Goal: Task Accomplishment & Management: Use online tool/utility

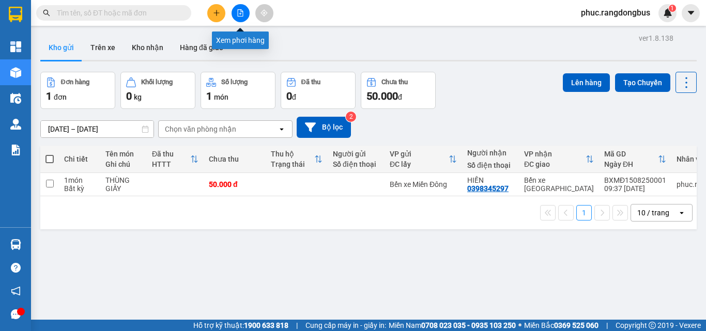
click at [244, 18] on button at bounding box center [240, 13] width 18 height 18
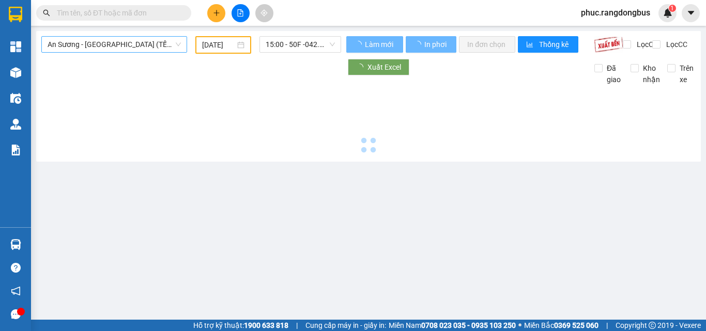
click at [125, 49] on span "An Sương - [GEOGRAPHIC_DATA] (TẾT)" at bounding box center [114, 44] width 133 height 15
type input "[DATE]"
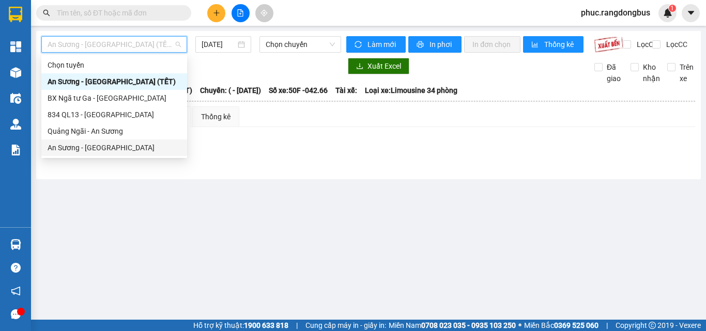
click at [126, 153] on div "An Sương - [GEOGRAPHIC_DATA]" at bounding box center [114, 147] width 146 height 17
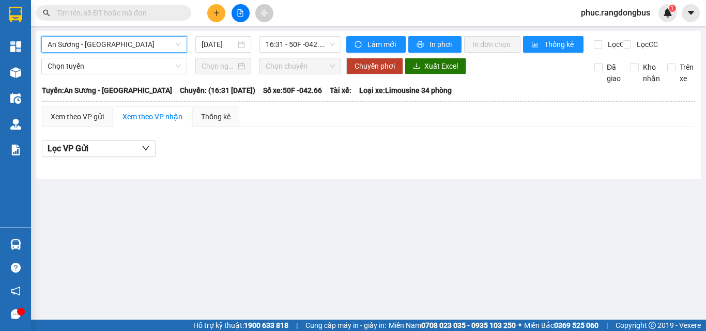
click at [220, 32] on div "An Sương - [GEOGRAPHIC_DATA] An Sương - [GEOGRAPHIC_DATA] [DATE] 16:31 - 50F -0…" at bounding box center [368, 105] width 664 height 148
click at [220, 37] on div "[DATE]" at bounding box center [223, 44] width 56 height 17
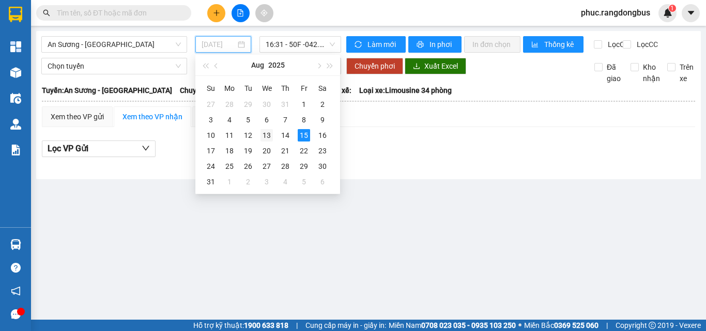
click at [269, 138] on div "13" at bounding box center [266, 135] width 12 height 12
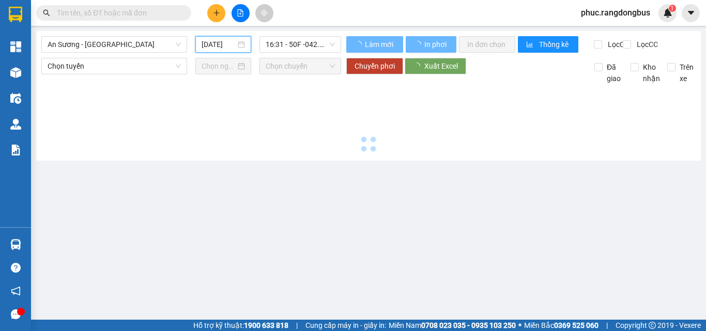
type input "[DATE]"
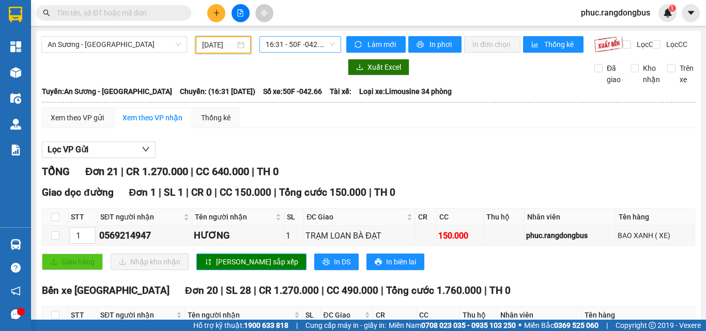
click at [289, 38] on span "16:31 - 50F -042.66" at bounding box center [300, 44] width 69 height 15
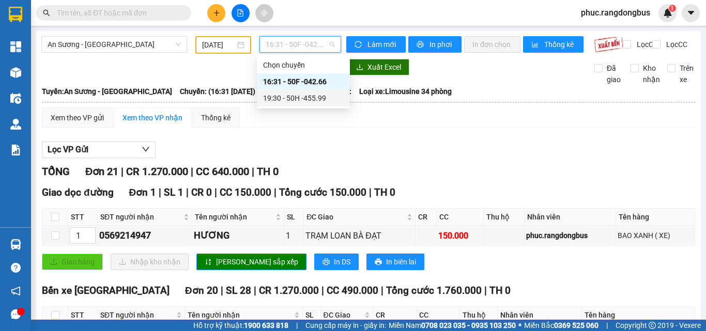
click at [300, 100] on div "19:30 - 50H -455.99" at bounding box center [303, 97] width 81 height 11
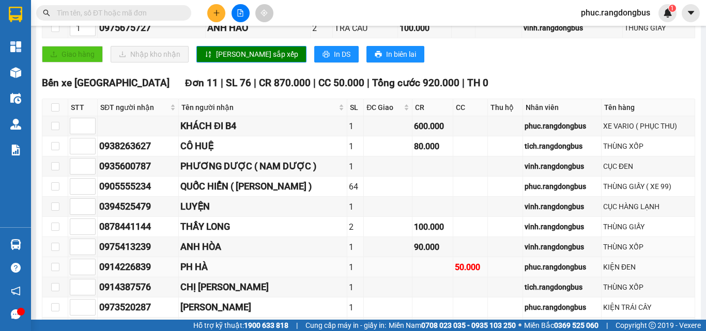
scroll to position [287, 0]
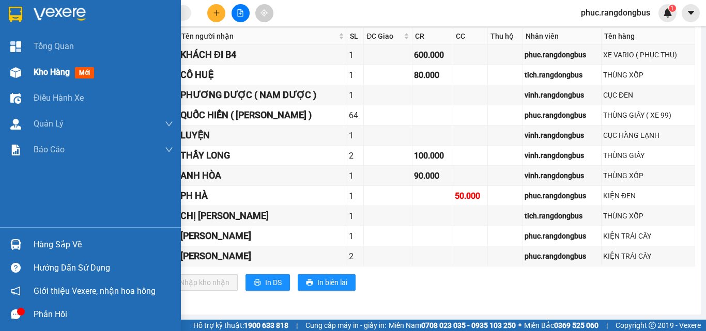
click at [39, 78] on div "Kho hàng mới" at bounding box center [66, 72] width 65 height 13
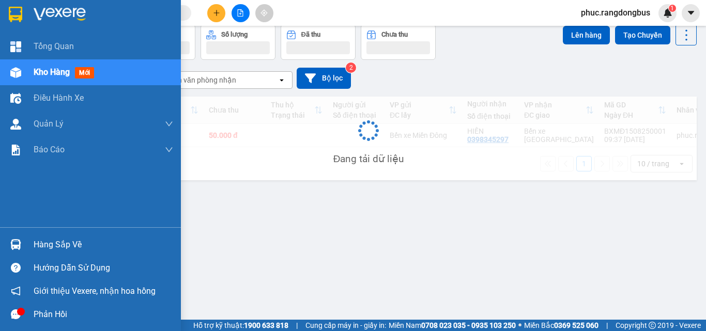
scroll to position [48, 0]
